Goal: Find specific page/section: Find specific page/section

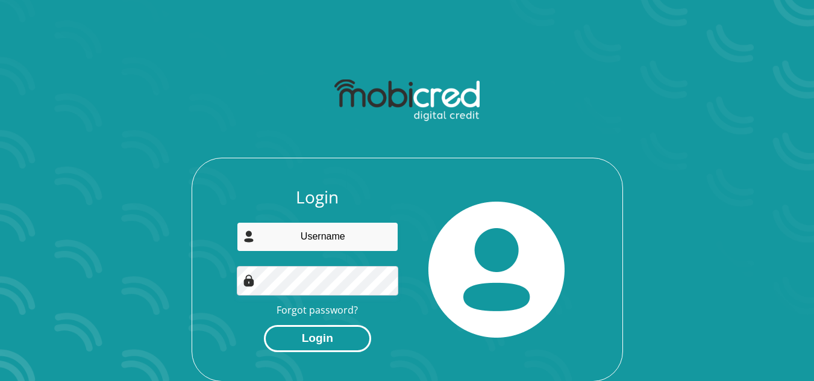
type input "[EMAIL_ADDRESS][DOMAIN_NAME]"
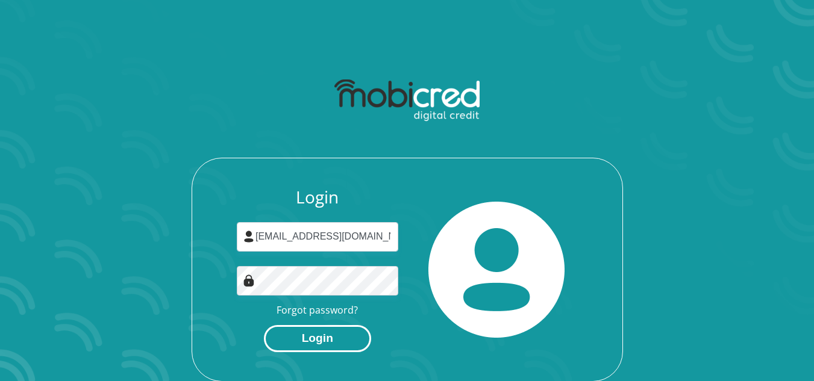
click at [325, 337] on button "Login" at bounding box center [317, 338] width 107 height 27
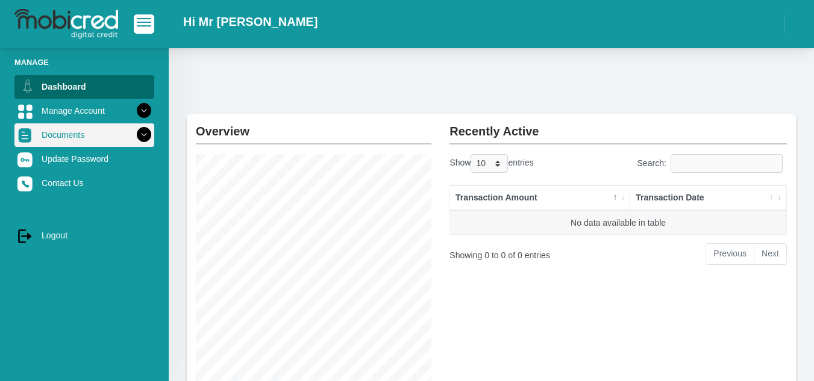
click at [140, 136] on icon at bounding box center [144, 135] width 20 height 20
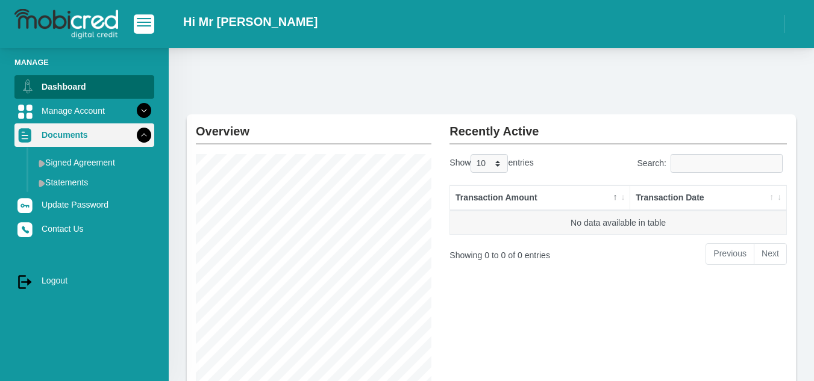
click at [140, 136] on icon at bounding box center [144, 135] width 20 height 20
